Goal: Browse casually

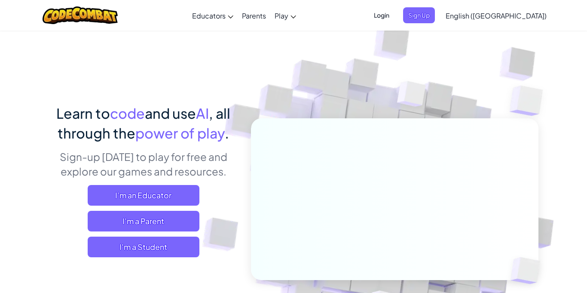
click at [154, 206] on div "I'm an Educator I'm a Parent I'm a Student" at bounding box center [144, 221] width 190 height 72
